Goal: Task Accomplishment & Management: Manage account settings

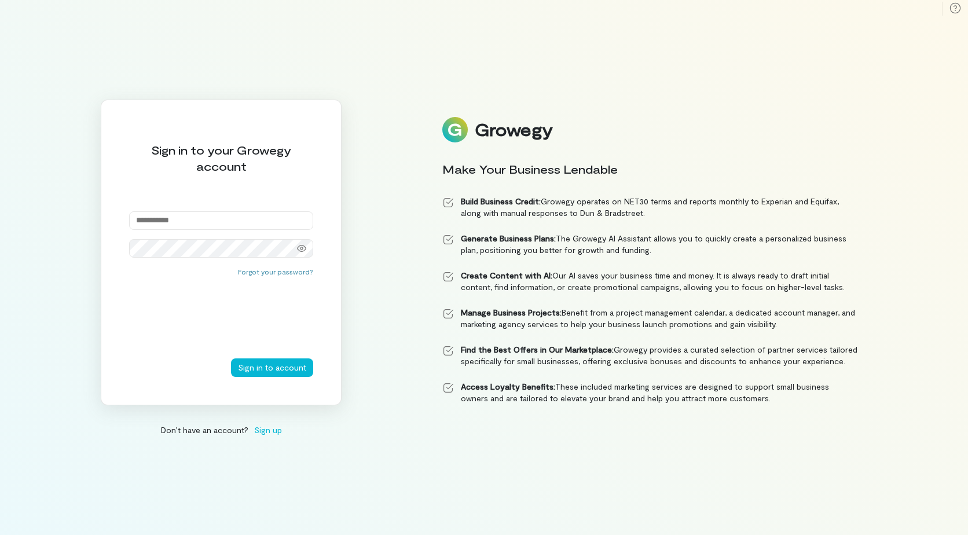
click at [149, 219] on input "email" at bounding box center [221, 220] width 184 height 19
click at [196, 214] on input "email" at bounding box center [221, 220] width 184 height 19
click at [188, 217] on input "email" at bounding box center [221, 220] width 184 height 19
type input "**********"
click at [257, 367] on button "Sign in to account" at bounding box center [272, 367] width 82 height 19
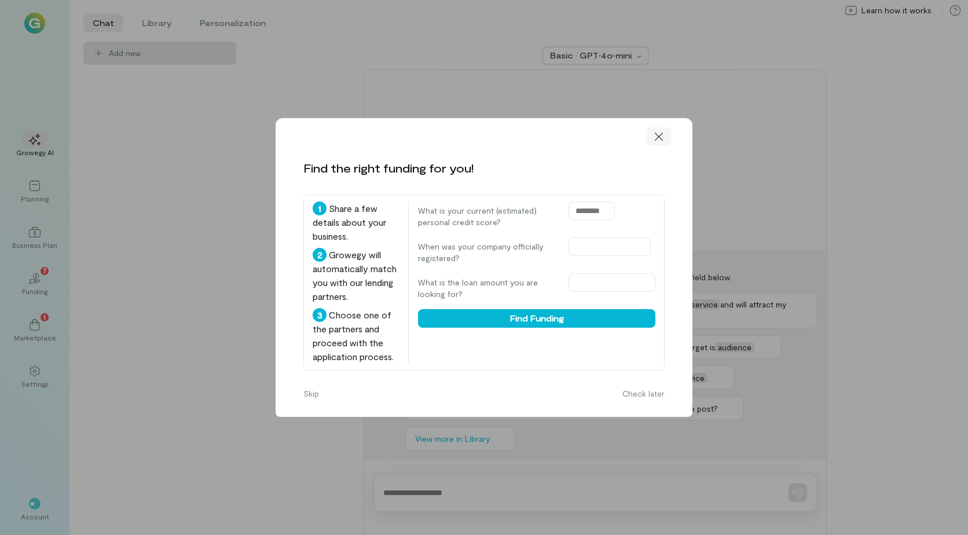
click at [658, 136] on icon at bounding box center [659, 137] width 8 height 8
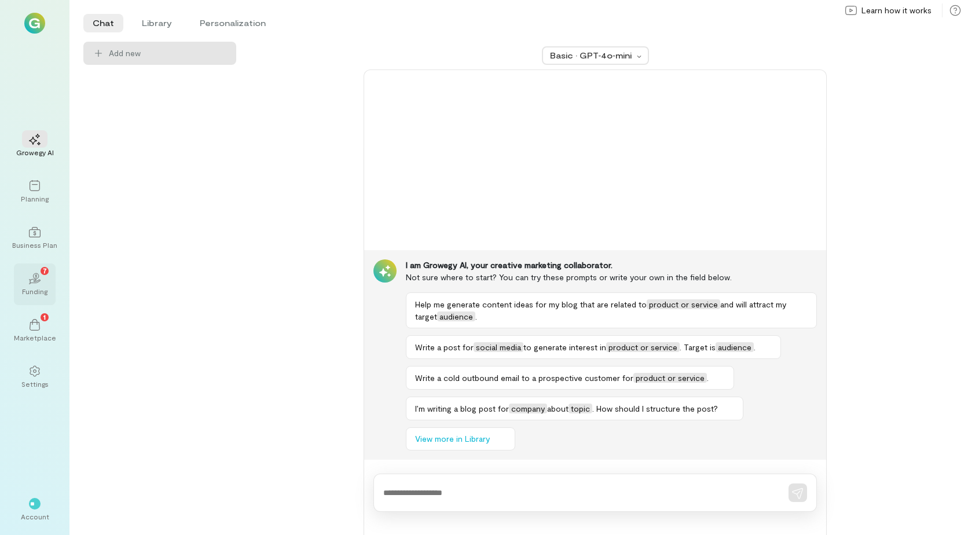
click at [32, 282] on icon "02" at bounding box center [35, 279] width 12 height 12
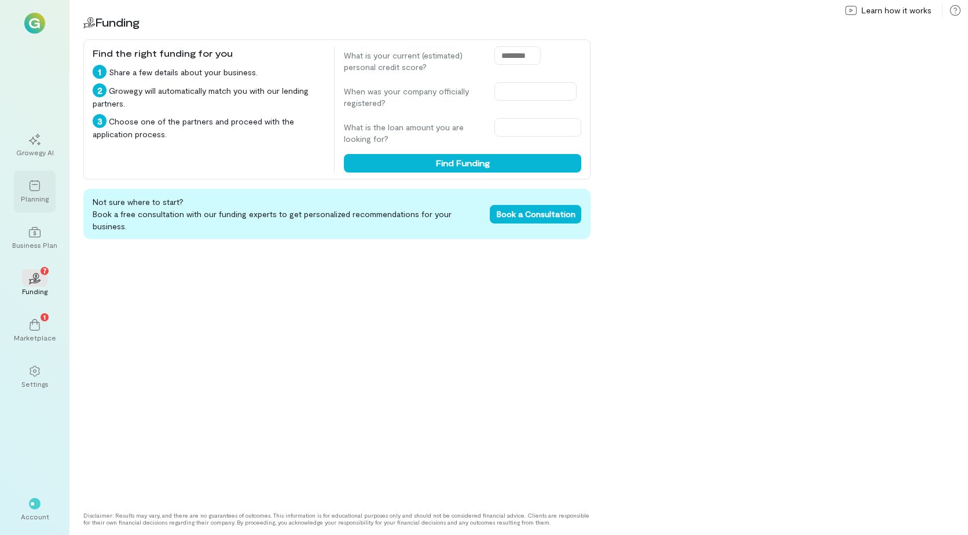
click at [31, 190] on icon at bounding box center [35, 186] width 12 height 12
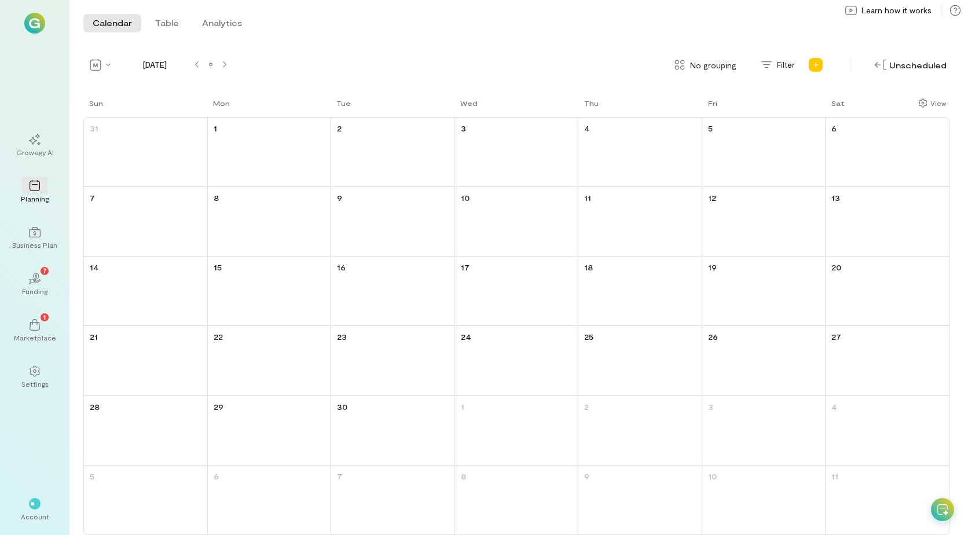
click at [31, 23] on img at bounding box center [34, 23] width 21 height 21
click at [214, 27] on button "Analytics" at bounding box center [222, 23] width 58 height 19
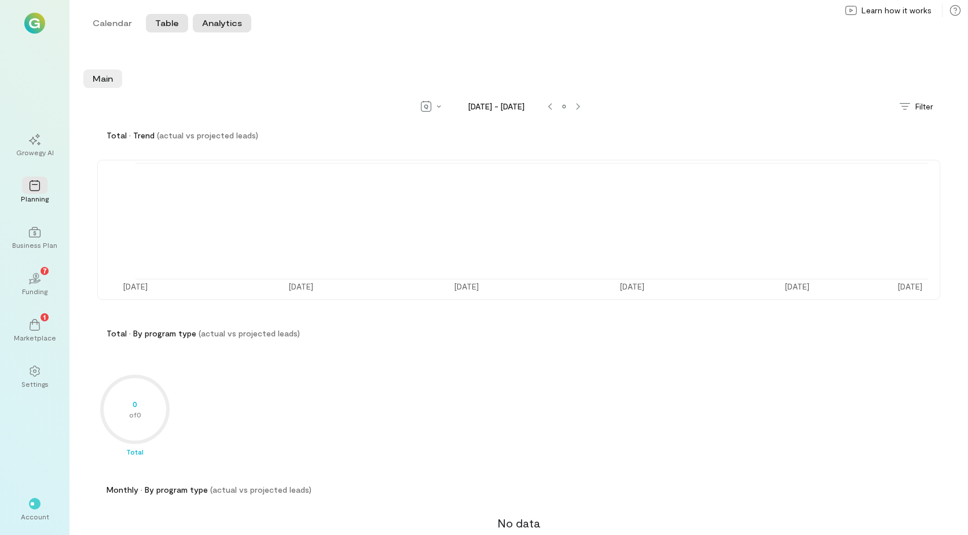
click at [165, 22] on button "Table" at bounding box center [167, 23] width 42 height 19
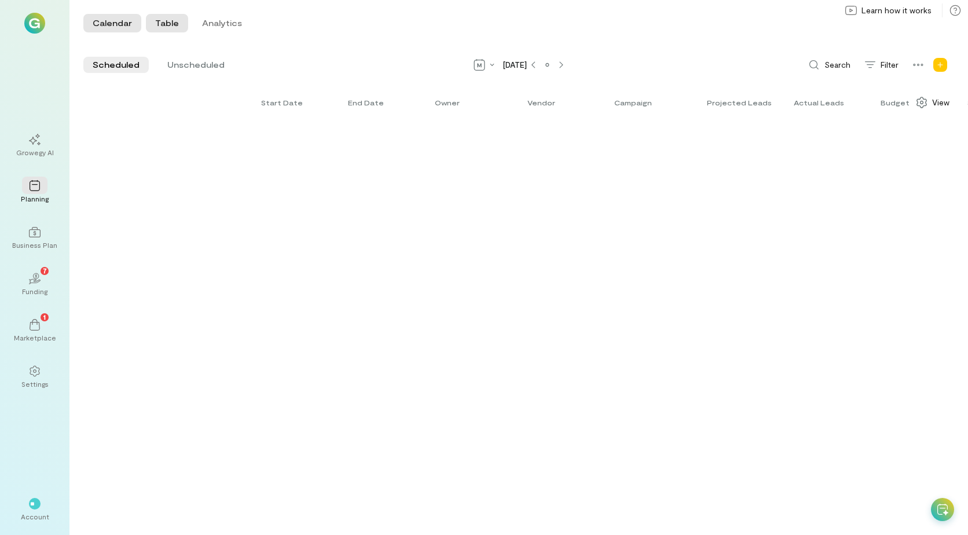
click at [110, 23] on button "Calendar" at bounding box center [112, 23] width 58 height 19
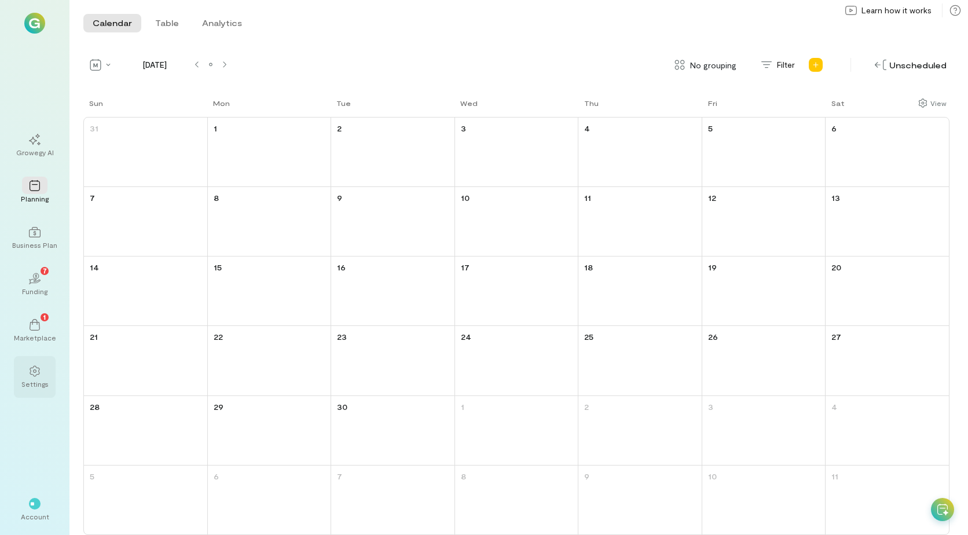
click at [35, 381] on div "Settings" at bounding box center [34, 383] width 27 height 9
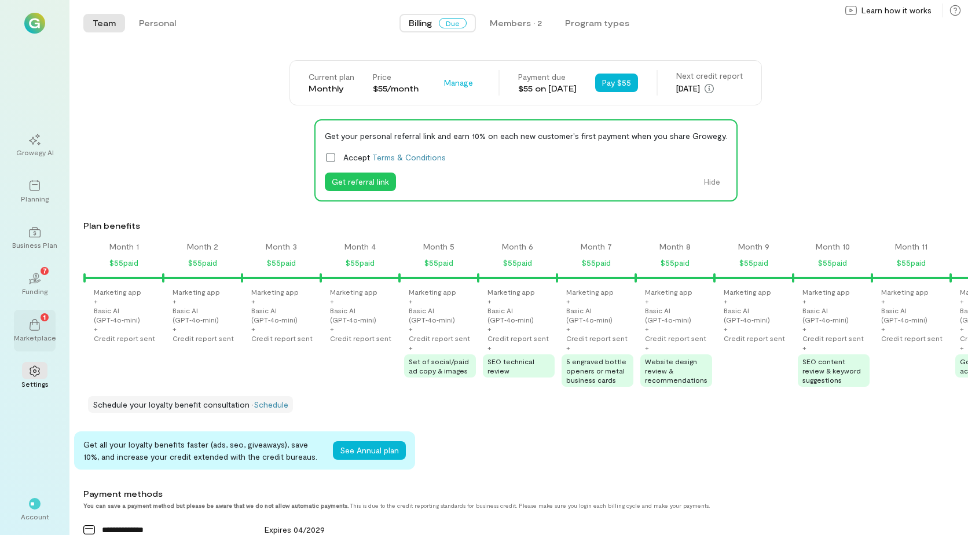
scroll to position [0, 1088]
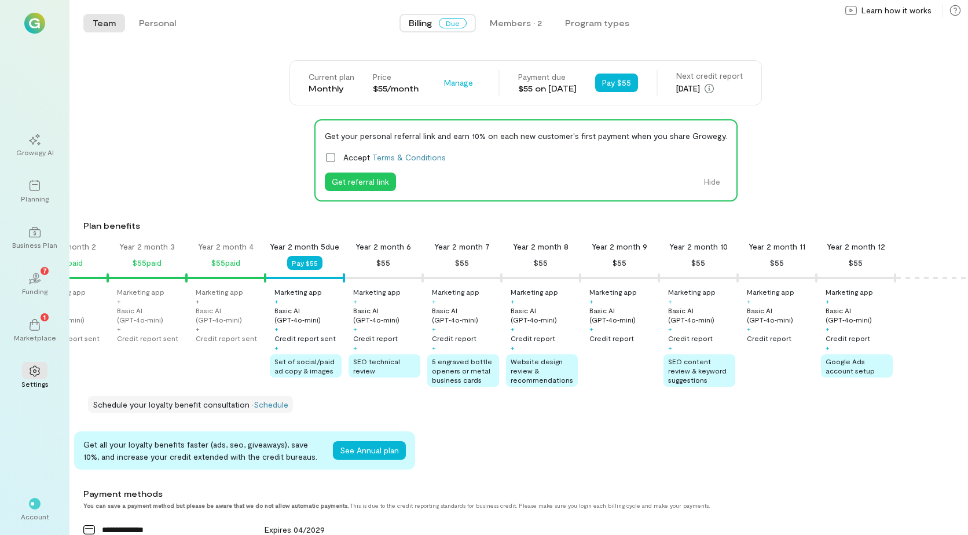
click at [826, 163] on div "Get your personal referral link and earn 10% on each new customer's first payme…" at bounding box center [525, 160] width 884 height 82
click at [616, 79] on button "Pay $55" at bounding box center [616, 83] width 43 height 19
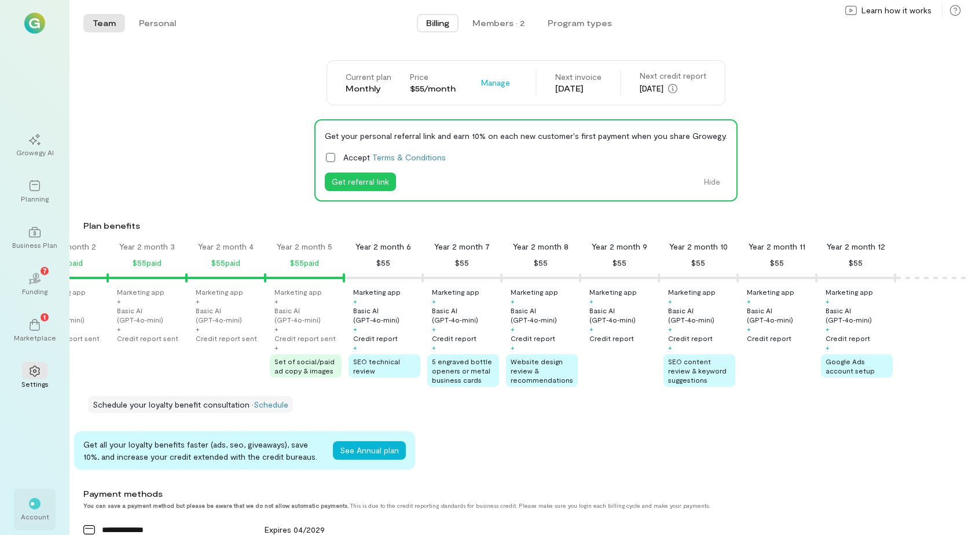
click at [47, 517] on div "Account" at bounding box center [35, 516] width 28 height 9
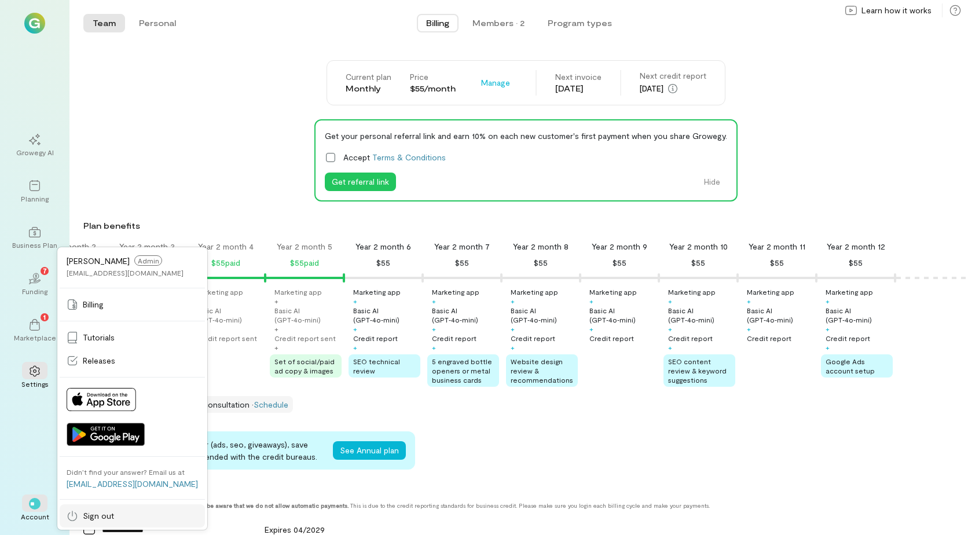
click at [95, 515] on span "Sign out" at bounding box center [98, 516] width 31 height 12
